Goal: Information Seeking & Learning: Compare options

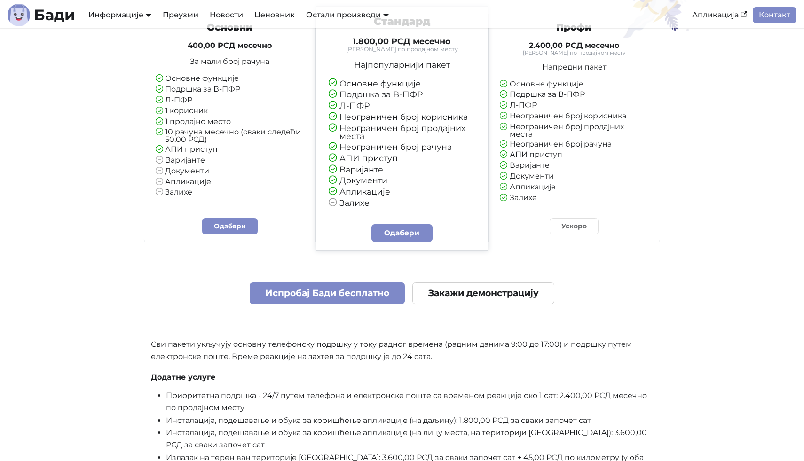
scroll to position [2228, 0]
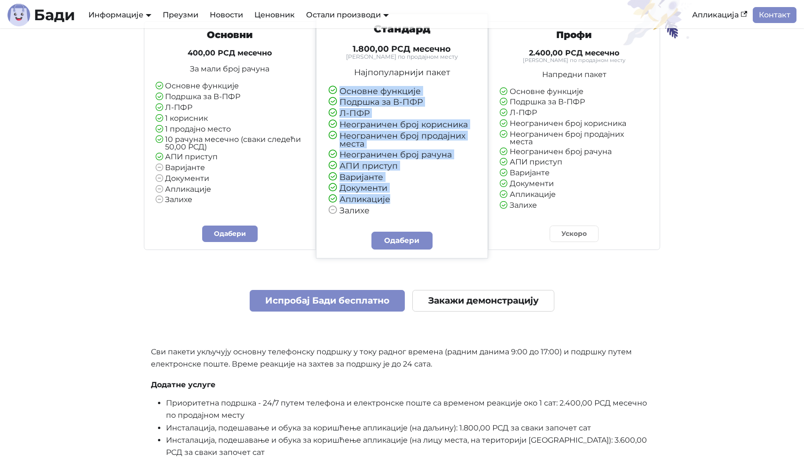
drag, startPoint x: 342, startPoint y: 86, endPoint x: 387, endPoint y: 211, distance: 132.7
click at [387, 211] on ul "Основне функције Подршка за В-ПФР Л-ПФР Неограничен број корисника Неограничен …" at bounding box center [402, 151] width 147 height 128
click at [387, 211] on li "Залихе" at bounding box center [402, 210] width 147 height 9
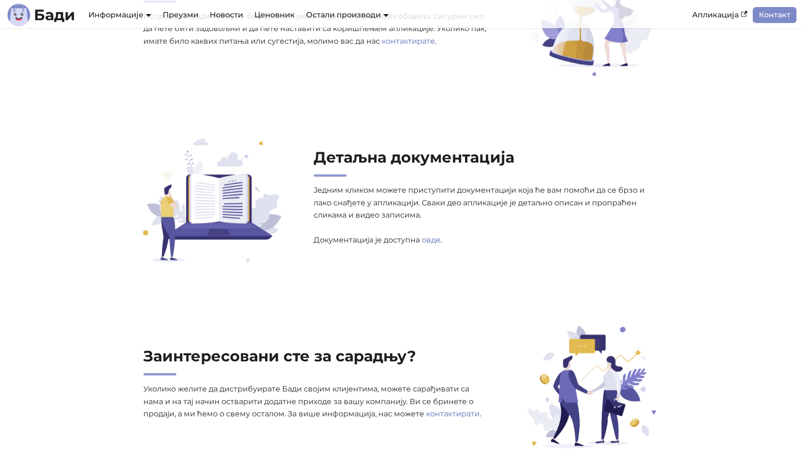
scroll to position [2896, 0]
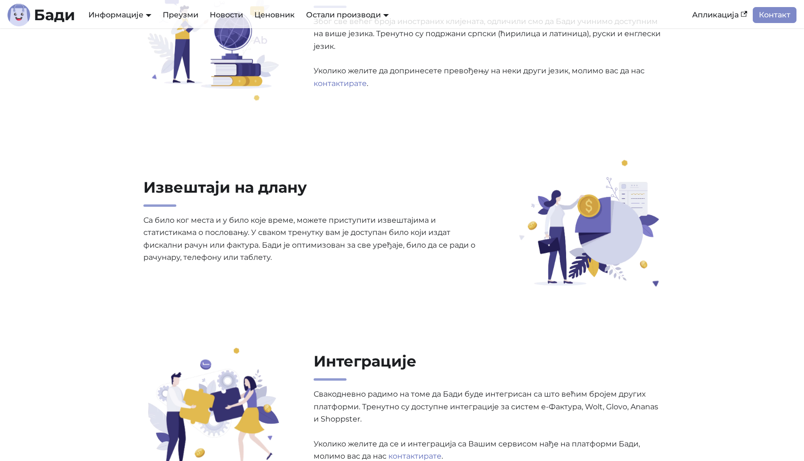
click at [105, 182] on div "Извештаји на длану Са било ког места и у било које време, можете приступити изв…" at bounding box center [402, 226] width 621 height 127
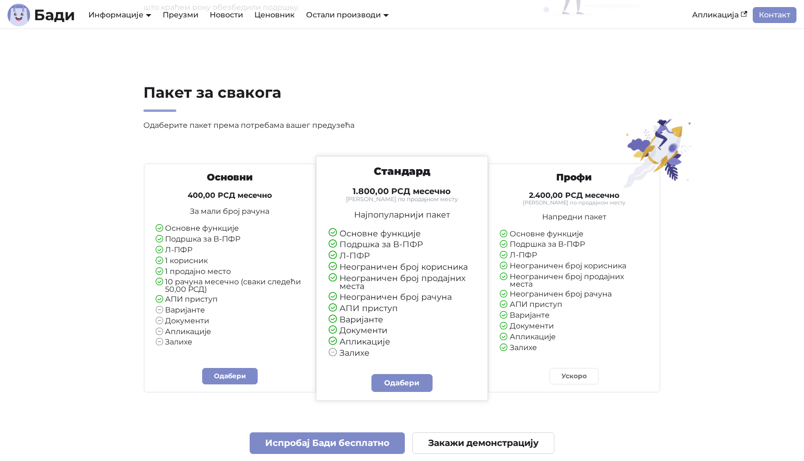
scroll to position [2187, 0]
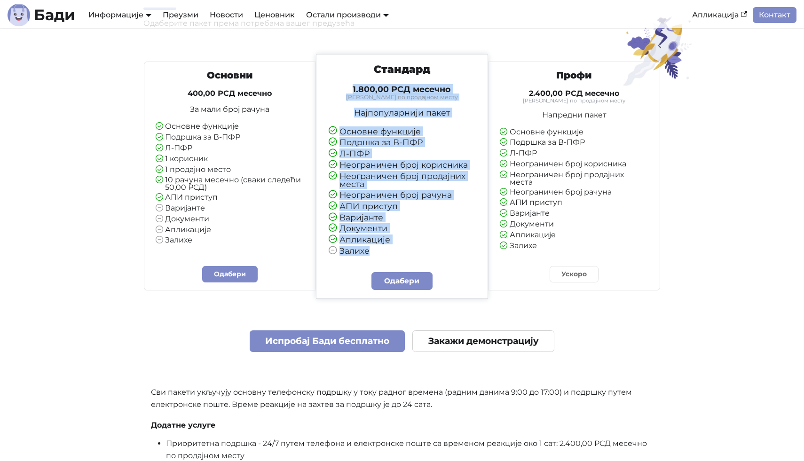
drag, startPoint x: 348, startPoint y: 83, endPoint x: 376, endPoint y: 259, distance: 178.2
click at [376, 259] on div "Стандард 1.800,00 РСД месечно Тарифирано по продајном месту Најпопуларнији паке…" at bounding box center [401, 163] width 163 height 201
drag, startPoint x: 376, startPoint y: 259, endPoint x: 332, endPoint y: 82, distance: 181.8
click at [332, 82] on div "Стандард 1.800,00 РСД месечно Тарифирано по продајном месту Најпопуларнији паке…" at bounding box center [401, 163] width 163 height 201
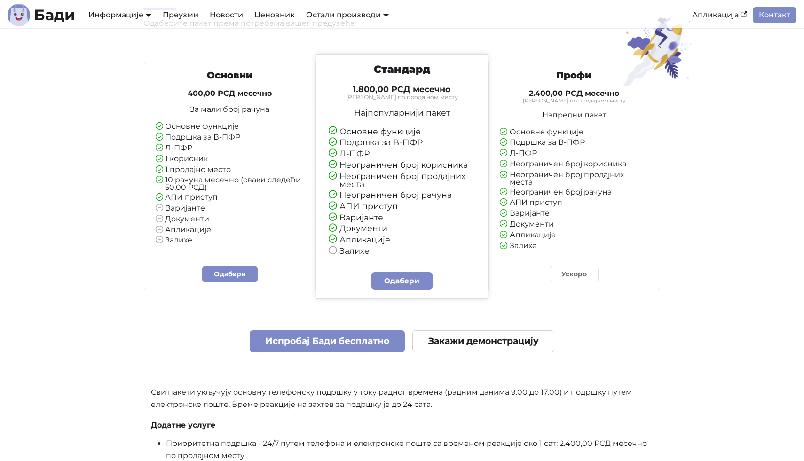
click at [336, 72] on h3 "Стандард" at bounding box center [402, 69] width 147 height 13
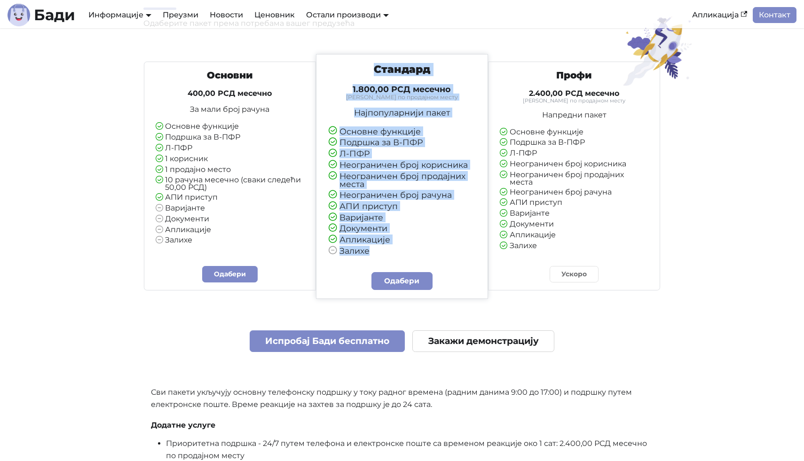
drag, startPoint x: 340, startPoint y: 52, endPoint x: 400, endPoint y: 256, distance: 212.8
click at [400, 257] on div "Пакет за свакога Одаберите пакет према потребама вашег предузећа Основни 400,00…" at bounding box center [402, 280] width 621 height 598
click at [400, 256] on div "Стандард 1.800,00 РСД месечно Тарифирано по продајном месту Најпопуларнији паке…" at bounding box center [401, 163] width 163 height 201
drag, startPoint x: 400, startPoint y: 256, endPoint x: 350, endPoint y: 63, distance: 199.7
click at [350, 63] on div "Стандард 1.800,00 РСД месечно Тарифирано по продајном месту Најпопуларнији паке…" at bounding box center [401, 163] width 163 height 201
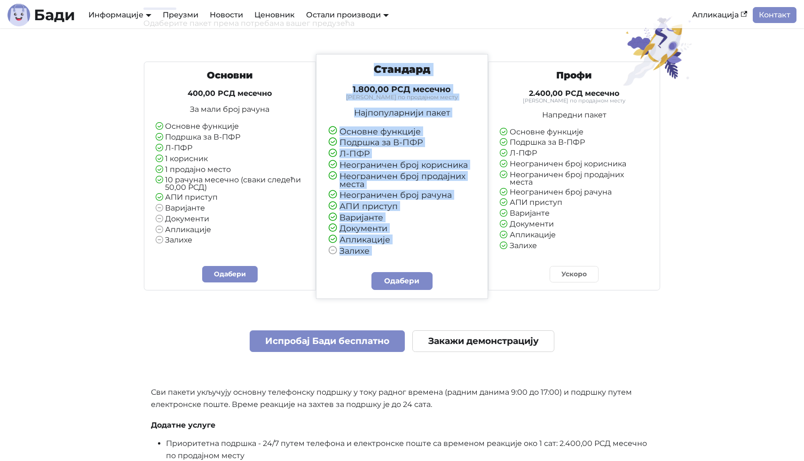
click at [350, 63] on h3 "Стандард" at bounding box center [402, 69] width 147 height 13
drag, startPoint x: 350, startPoint y: 63, endPoint x: 410, endPoint y: 257, distance: 203.4
click at [410, 257] on div "Стандард 1.800,00 РСД месечно Тарифирано по продајном месту Најпопуларнији паке…" at bounding box center [401, 163] width 163 height 201
drag, startPoint x: 410, startPoint y: 257, endPoint x: 342, endPoint y: 66, distance: 203.0
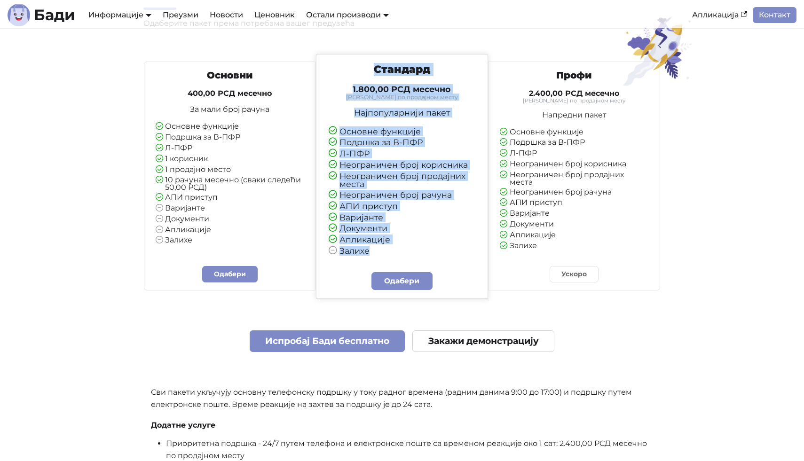
click at [342, 66] on div "Стандард 1.800,00 РСД месечно Тарифирано по продајном месту Најпопуларнији паке…" at bounding box center [401, 163] width 163 height 201
click at [342, 66] on h3 "Стандард" at bounding box center [402, 69] width 147 height 13
drag, startPoint x: 343, startPoint y: 66, endPoint x: 447, endPoint y: 281, distance: 239.0
click at [447, 281] on div "Стандард 1.800,00 РСД месечно Тарифирано по продајном месту Најпопуларнији паке…" at bounding box center [402, 176] width 173 height 245
click at [446, 281] on div "Стандард 1.800,00 РСД месечно Тарифирано по продајном месту Најпопуларнији паке…" at bounding box center [402, 176] width 173 height 245
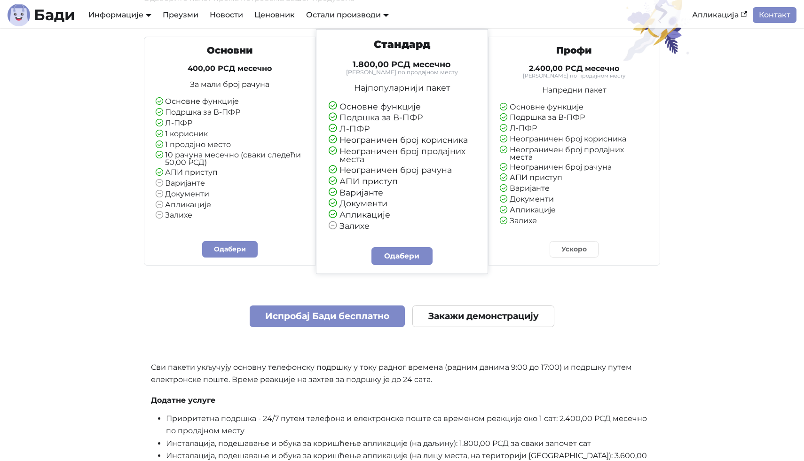
scroll to position [2477, 0]
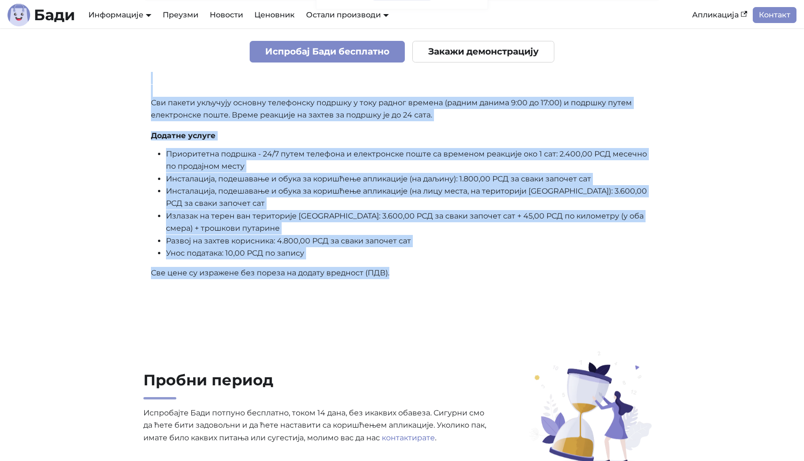
drag, startPoint x: 446, startPoint y: 281, endPoint x: 83, endPoint y: 46, distance: 432.8
drag, startPoint x: 78, startPoint y: 90, endPoint x: 359, endPoint y: 307, distance: 355.4
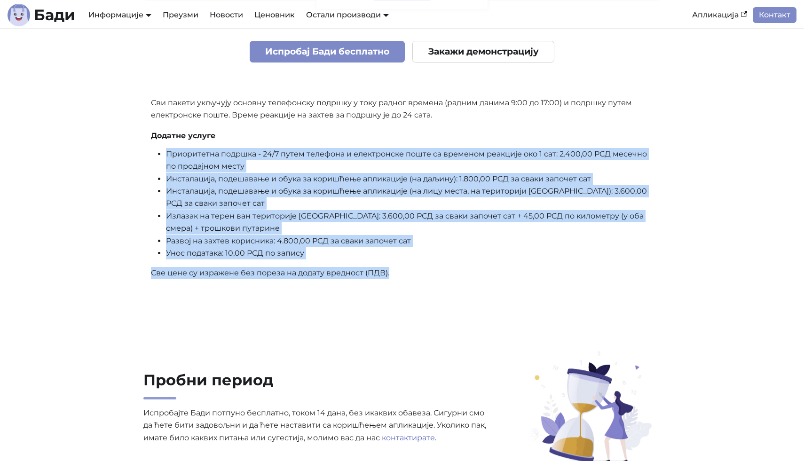
drag, startPoint x: 386, startPoint y: 292, endPoint x: 244, endPoint y: 136, distance: 210.8
click at [244, 136] on h4 "Додатне услуге" at bounding box center [402, 135] width 502 height 9
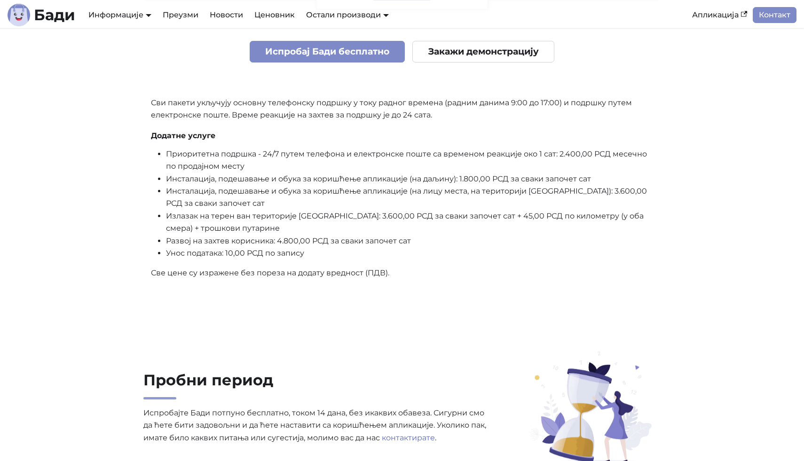
click at [244, 136] on h4 "Додатне услуге" at bounding box center [402, 135] width 502 height 9
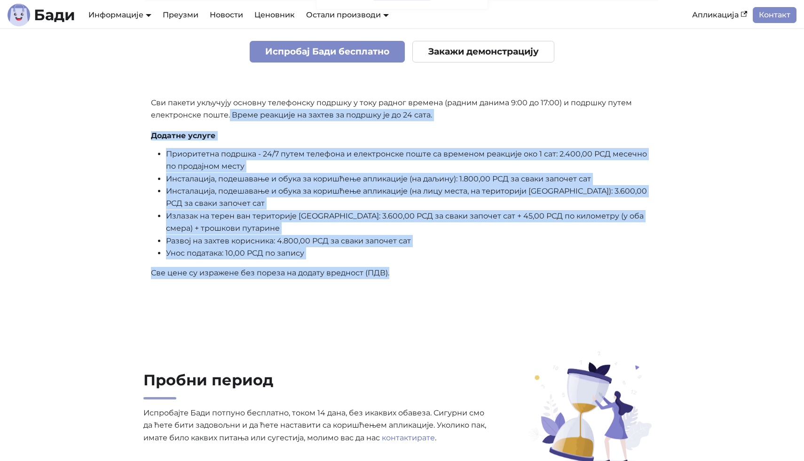
drag, startPoint x: 229, startPoint y: 122, endPoint x: 412, endPoint y: 294, distance: 250.9
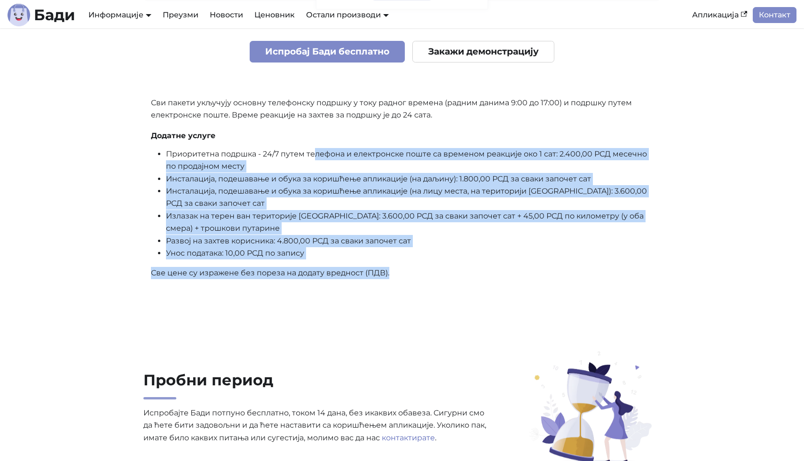
drag, startPoint x: 412, startPoint y: 294, endPoint x: 314, endPoint y: 153, distance: 172.1
click at [314, 153] on li "Приоритетна подршка - 24/7 путем телефона и електронске поште са временом реакц…" at bounding box center [409, 160] width 487 height 25
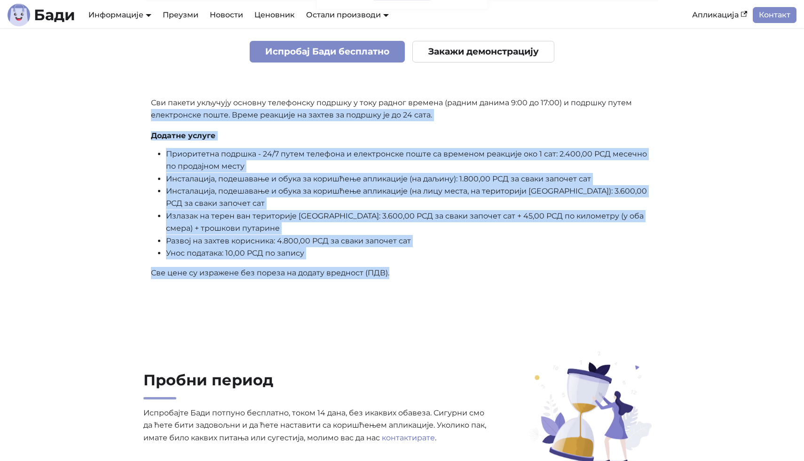
drag, startPoint x: 141, startPoint y: 112, endPoint x: 460, endPoint y: 288, distance: 364.4
click at [460, 288] on div "Основни 400,00 РСД месечно За мали број рачуна Основне функције Подршка за В-ПФ…" at bounding box center [401, 26] width 517 height 524
